Goal: Navigation & Orientation: Find specific page/section

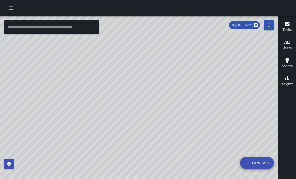
click at [207, 139] on div "© Mapbox © OpenStreetMap Improve this map" at bounding box center [139, 105] width 278 height 179
click at [238, 67] on div "© Mapbox © OpenStreetMap Improve this map" at bounding box center [139, 105] width 278 height 179
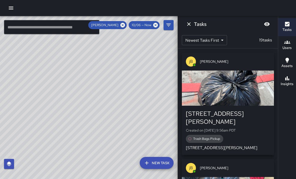
click at [188, 25] on icon "Dismiss" at bounding box center [189, 24] width 4 height 4
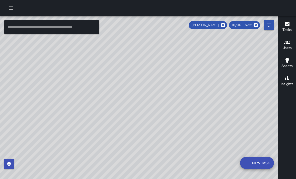
click at [236, 68] on div "© Mapbox © OpenStreetMap Improve this map" at bounding box center [139, 105] width 278 height 179
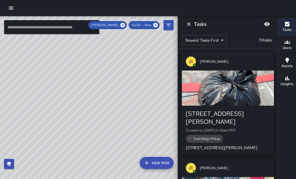
click at [238, 89] on div "button" at bounding box center [228, 88] width 92 height 35
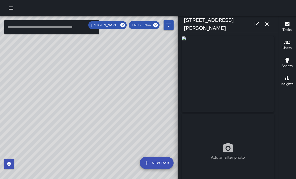
click at [268, 24] on icon "button" at bounding box center [267, 24] width 4 height 4
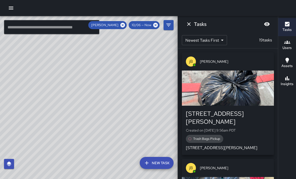
click at [189, 25] on icon "Dismiss" at bounding box center [189, 24] width 6 height 6
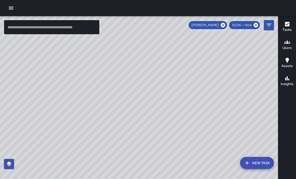
click at [151, 103] on div "© Mapbox © OpenStreetMap Improve this map" at bounding box center [139, 105] width 278 height 179
click at [227, 129] on div "© Mapbox © OpenStreetMap Improve this map" at bounding box center [139, 105] width 278 height 179
click at [220, 26] on span "[PERSON_NAME]" at bounding box center [205, 25] width 33 height 5
click at [222, 28] on icon at bounding box center [223, 25] width 6 height 6
click at [188, 141] on div "© Mapbox © OpenStreetMap Improve this map" at bounding box center [139, 105] width 278 height 179
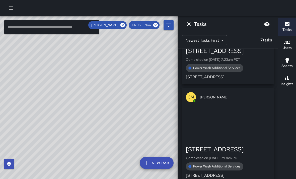
scroll to position [562, 0]
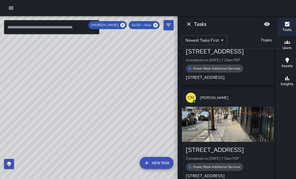
click at [191, 21] on icon "Dismiss" at bounding box center [189, 24] width 6 height 6
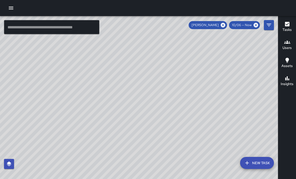
click at [222, 26] on icon at bounding box center [223, 25] width 6 height 6
